Goal: Information Seeking & Learning: Learn about a topic

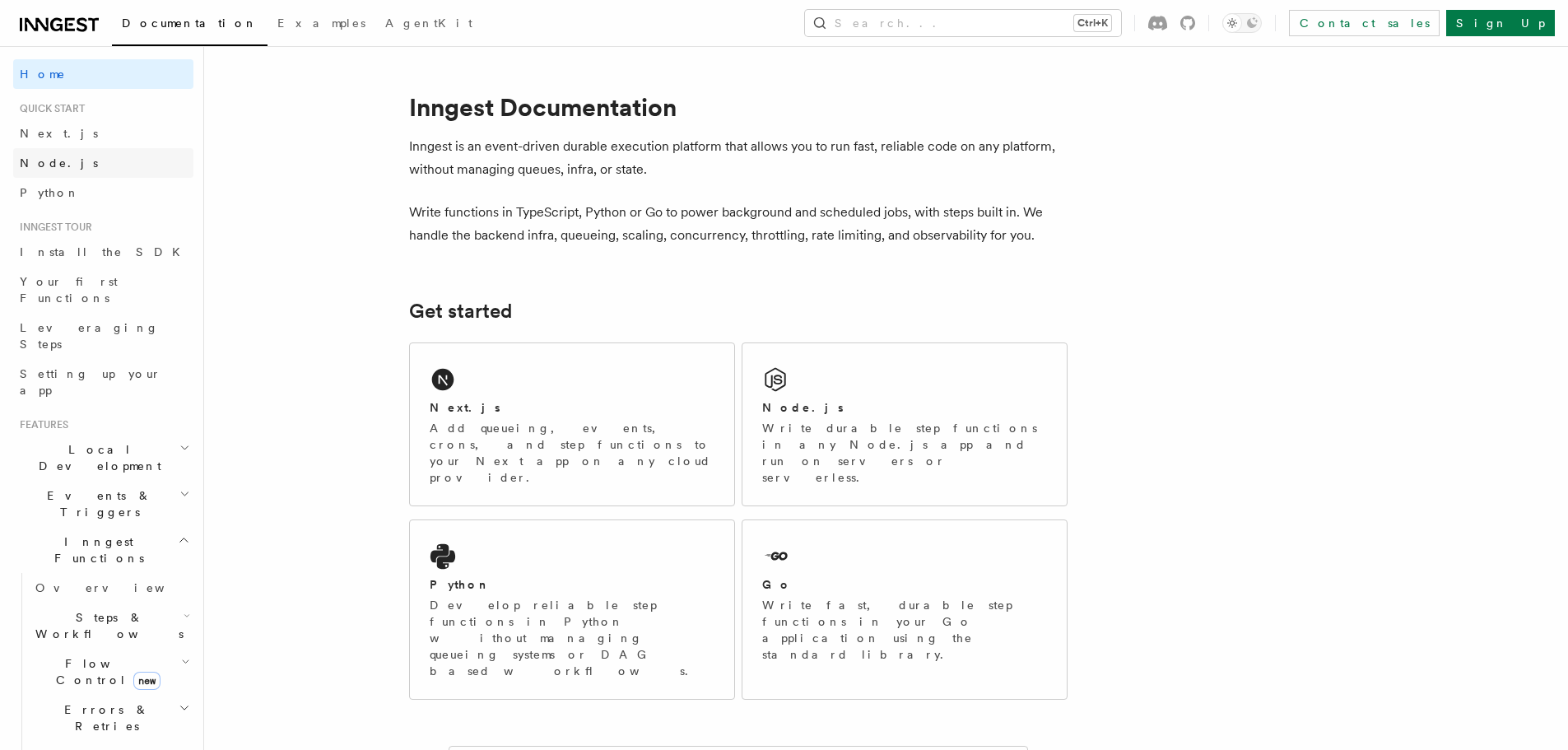
click at [80, 166] on link "Node.js" at bounding box center [103, 163] width 180 height 29
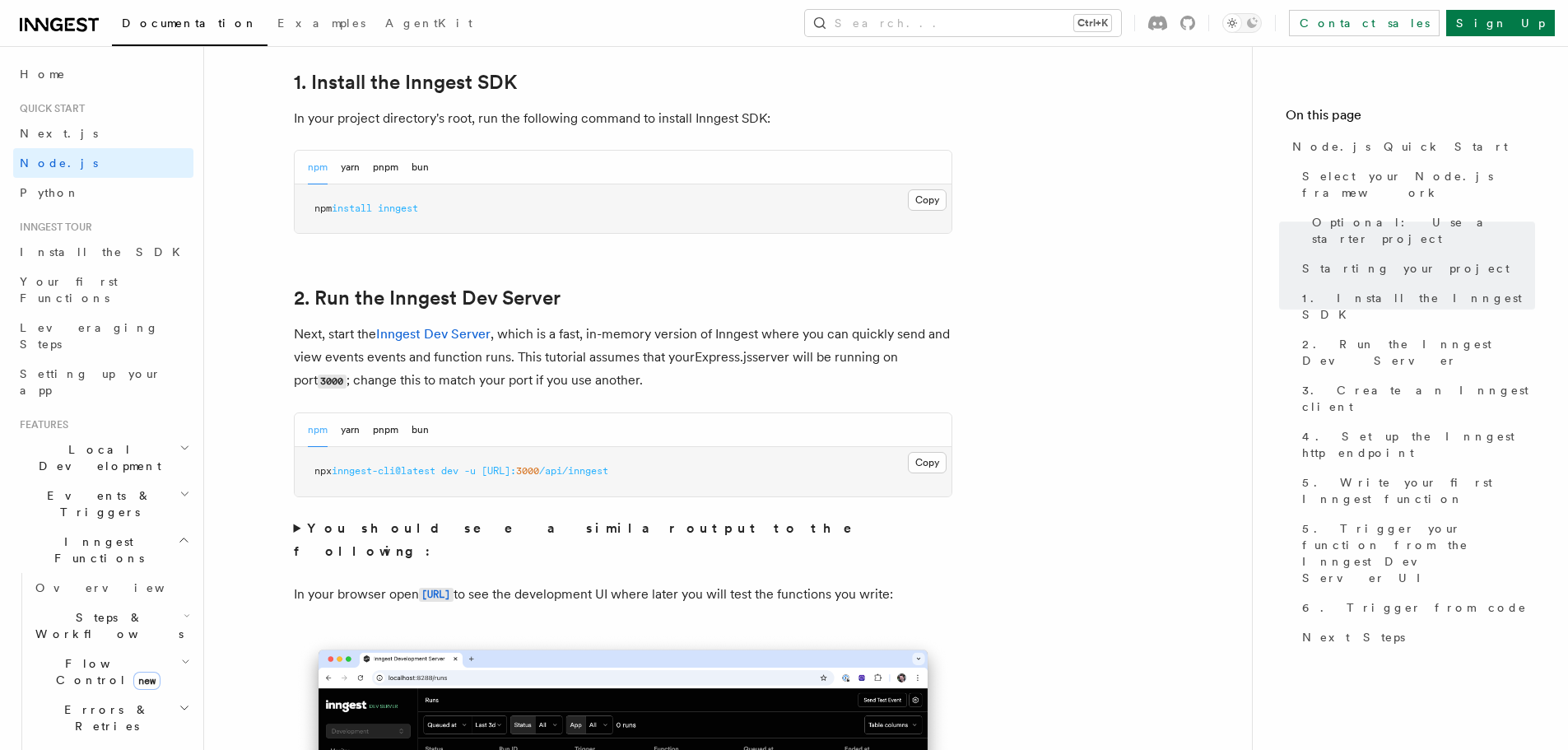
scroll to position [1069, 0]
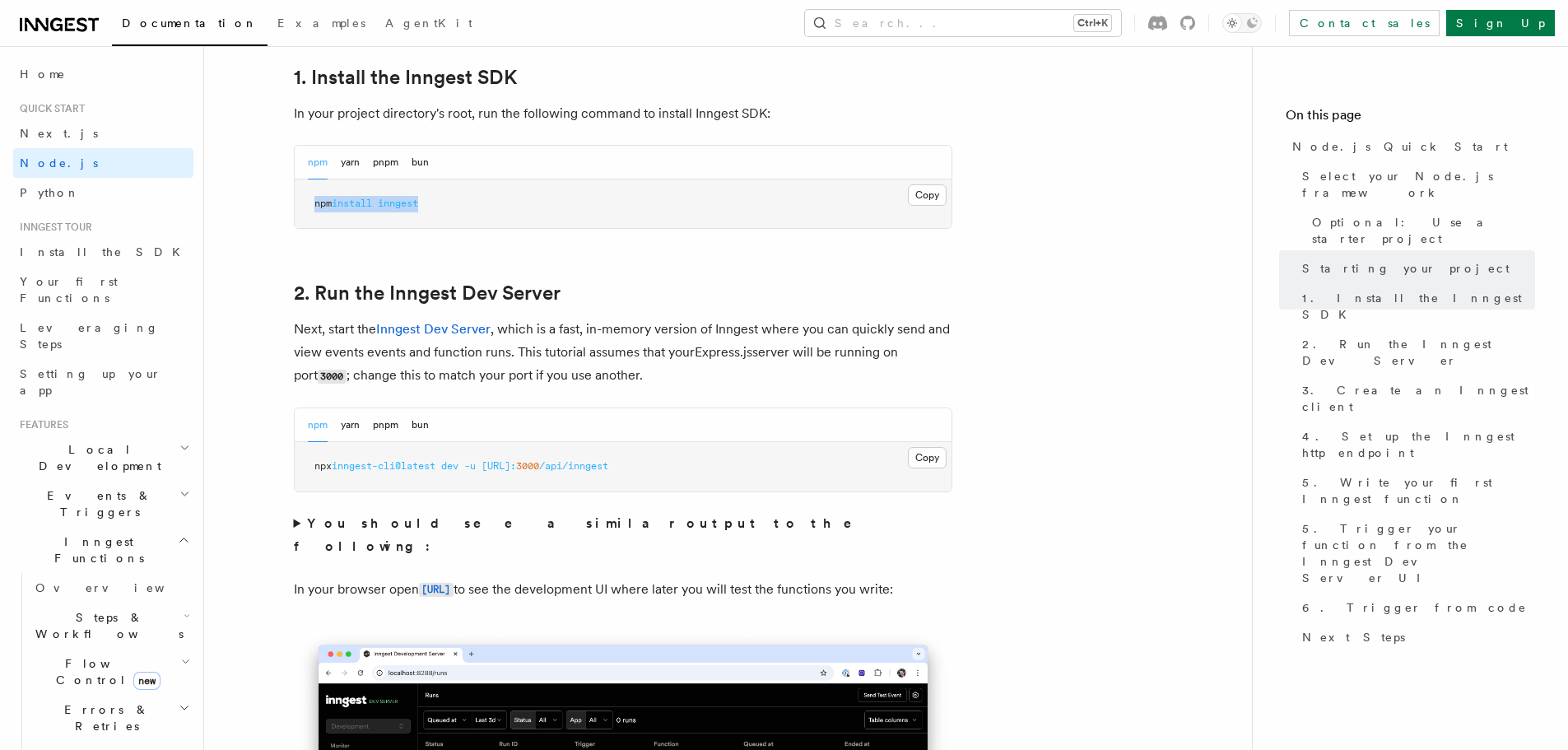
drag, startPoint x: 314, startPoint y: 204, endPoint x: 494, endPoint y: 202, distance: 180.0
click at [494, 202] on pre "npm install inngest" at bounding box center [624, 204] width 657 height 49
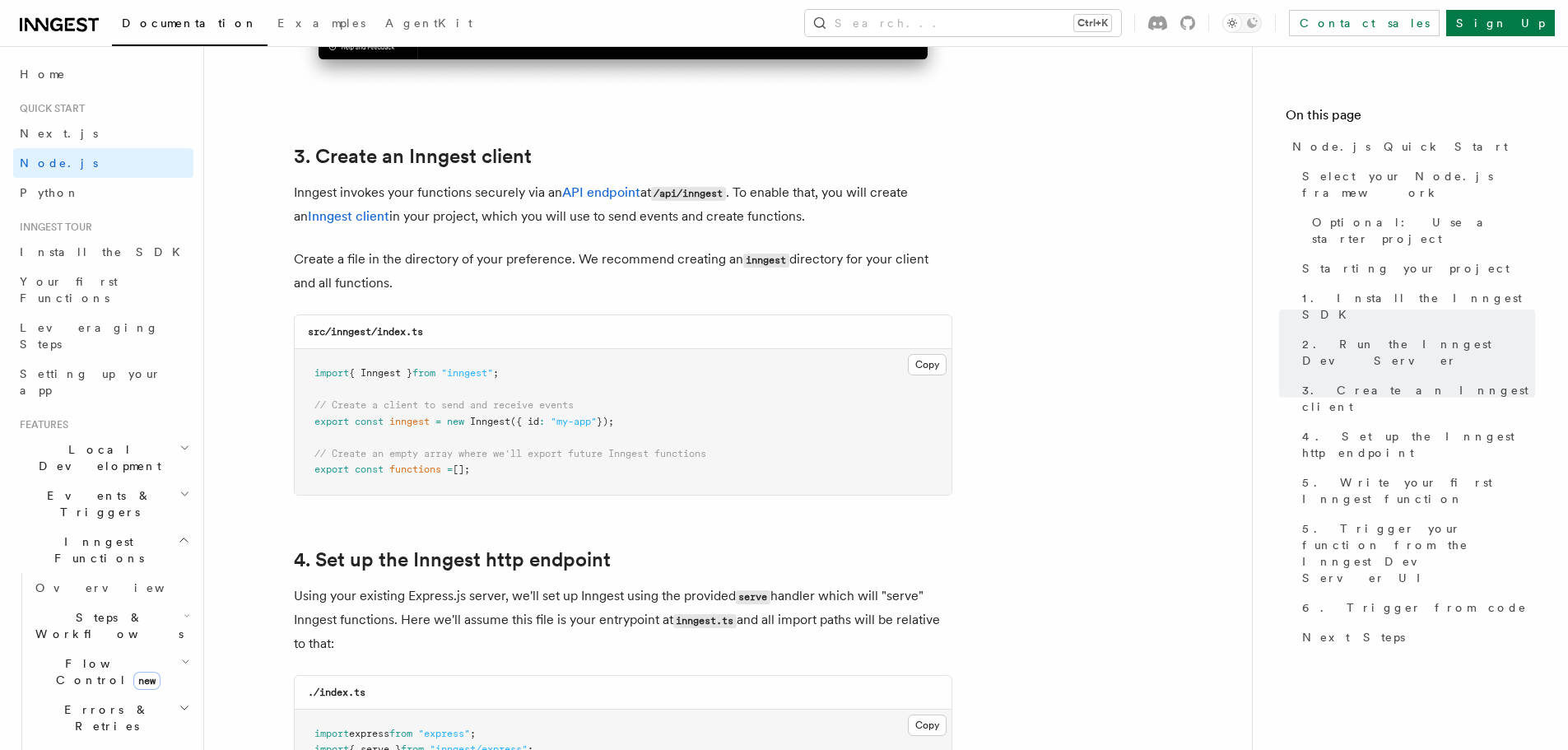
scroll to position [1975, 0]
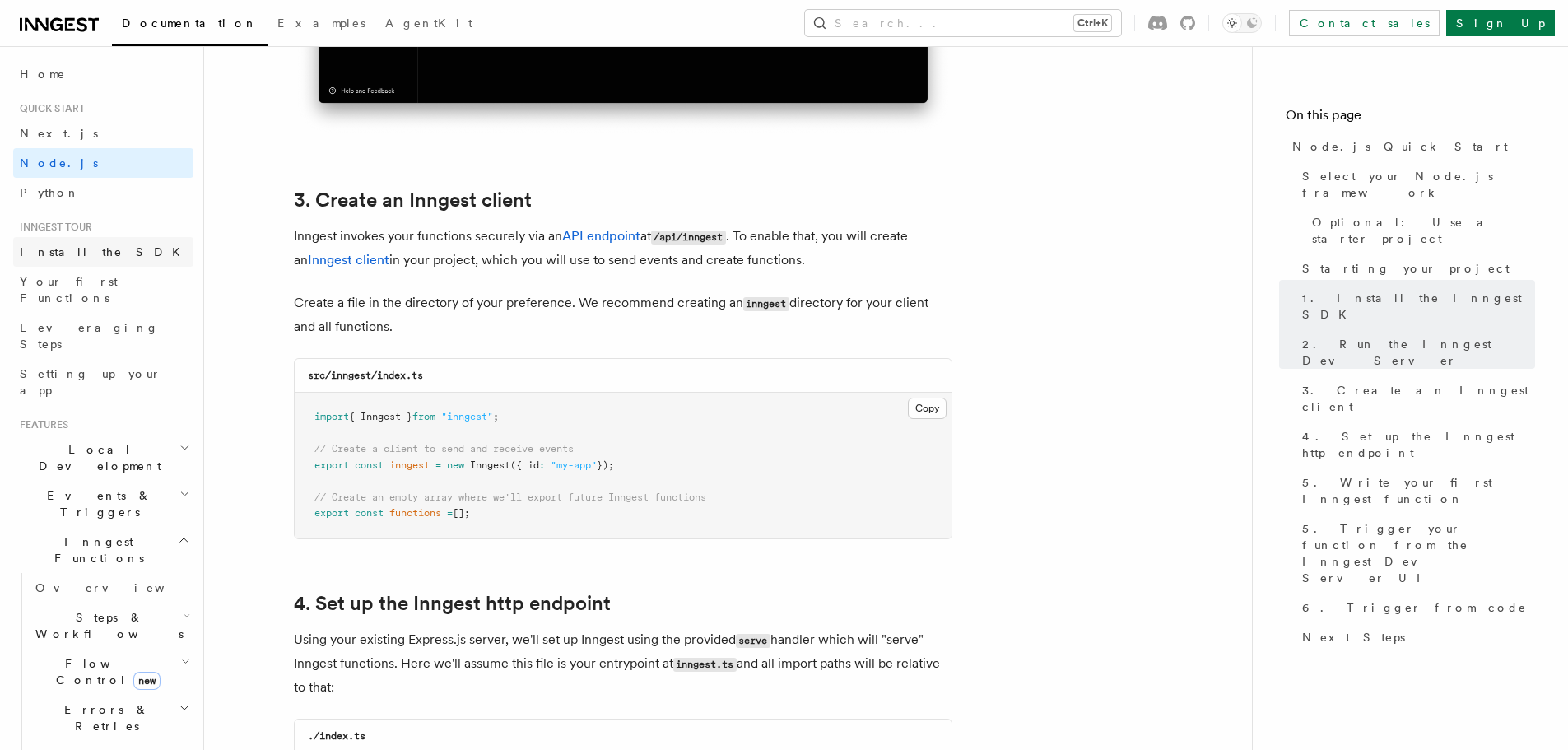
click at [80, 261] on link "Install the SDK" at bounding box center [103, 251] width 180 height 29
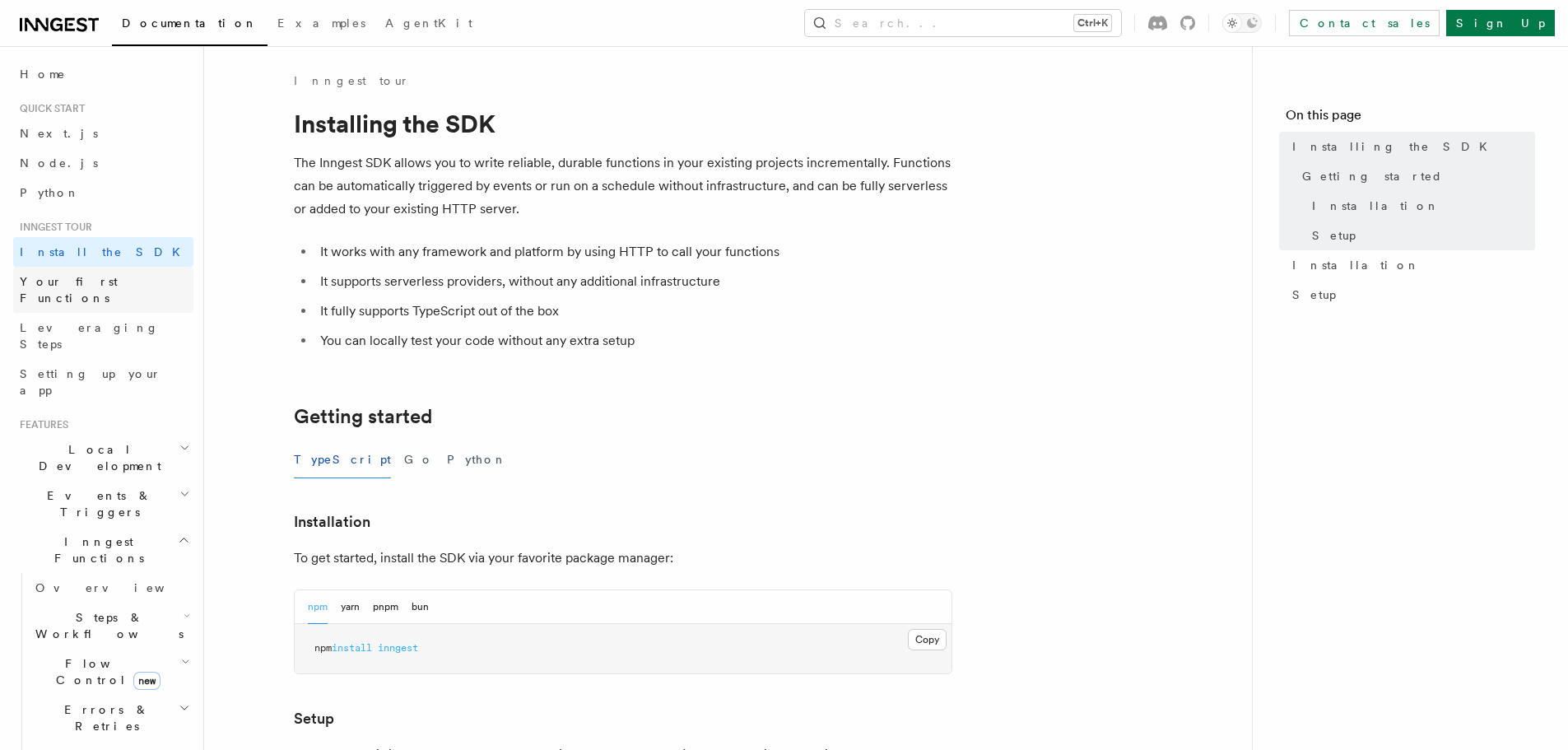
click at [76, 280] on span "Your first Functions" at bounding box center [69, 289] width 98 height 29
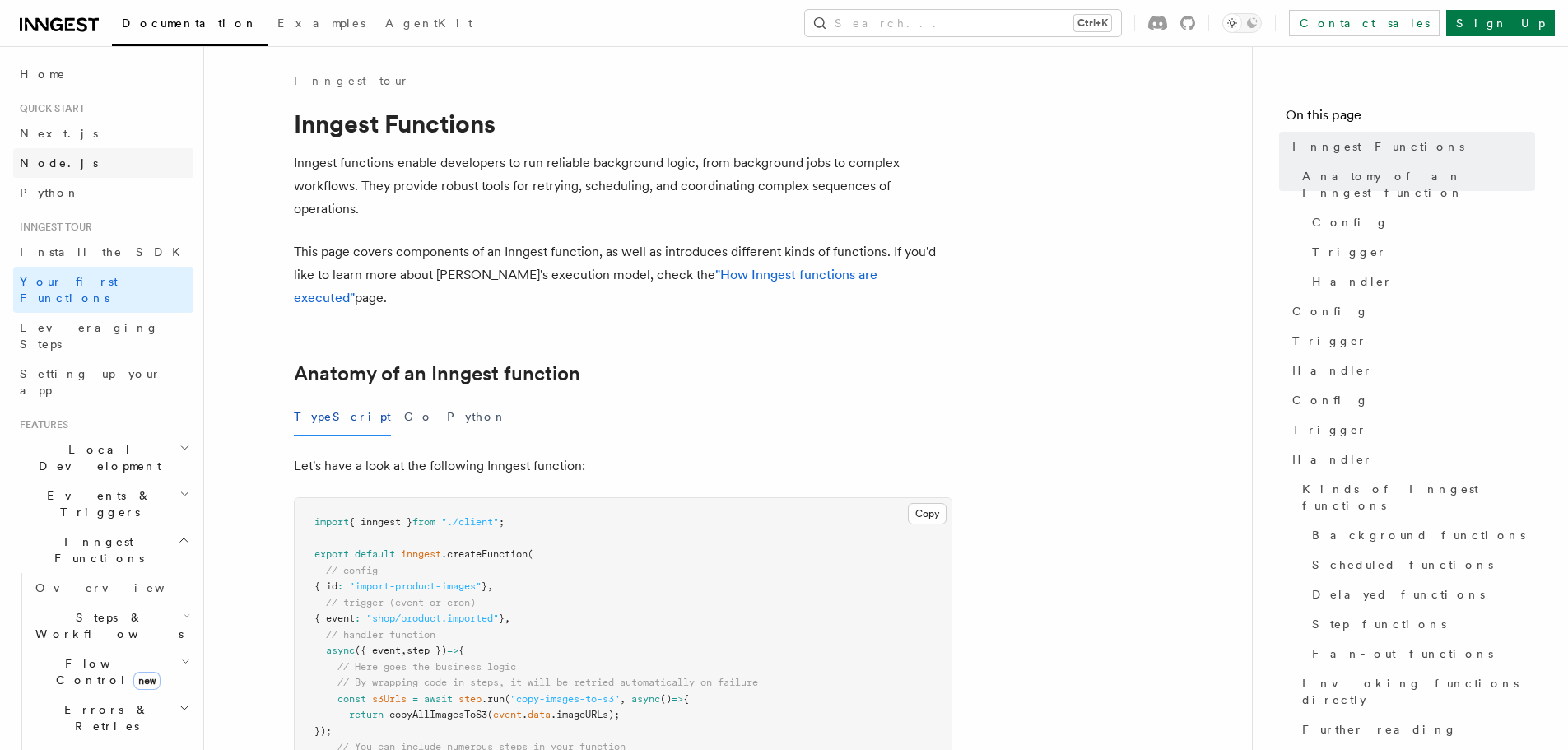
click at [70, 176] on link "Node.js" at bounding box center [103, 163] width 180 height 29
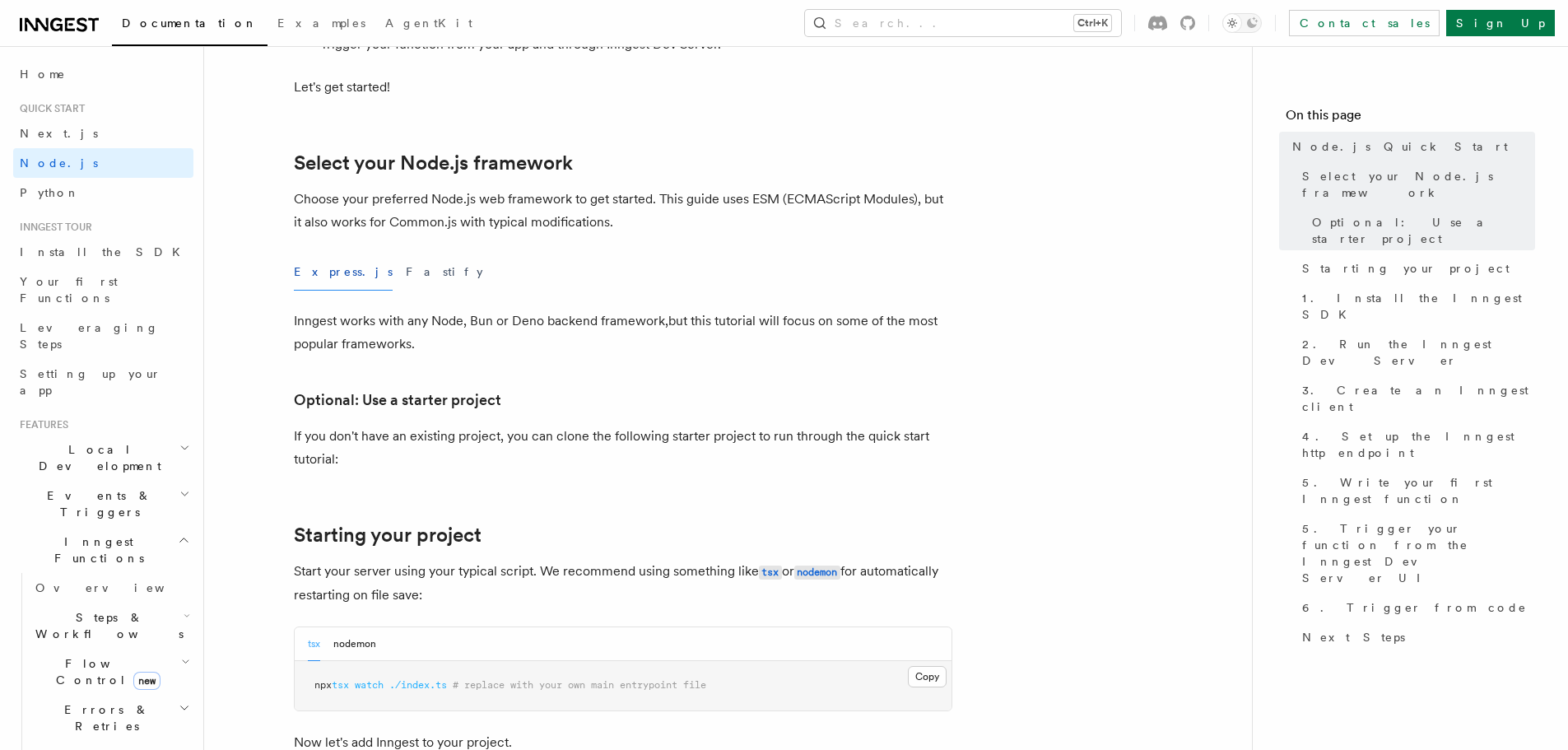
scroll to position [659, 0]
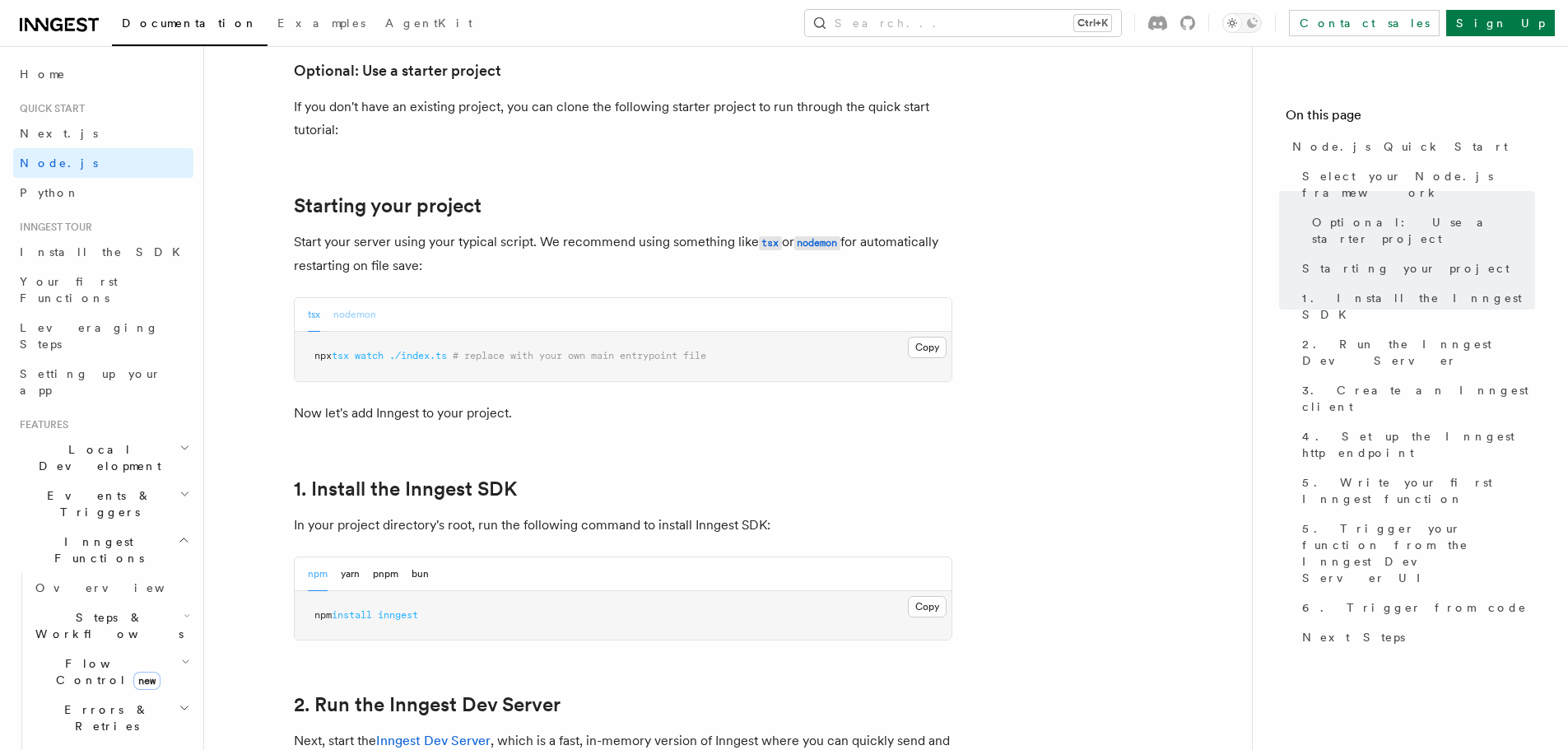
click at [367, 321] on button "nodemon" at bounding box center [354, 314] width 43 height 34
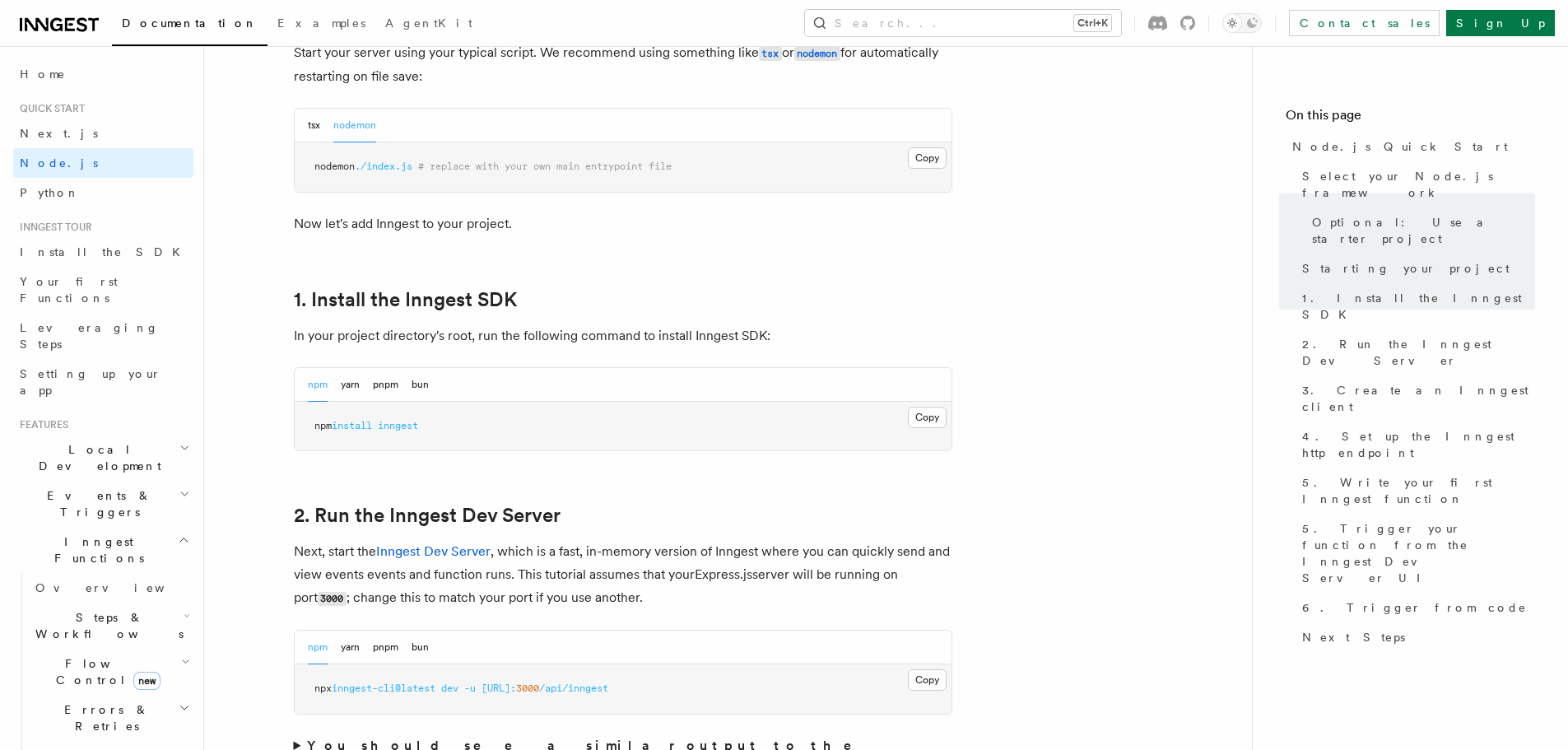
scroll to position [905, 0]
